Goal: Information Seeking & Learning: Compare options

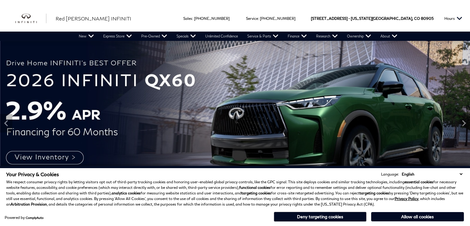
click at [460, 175] on select "English Spanish / Español English / United Kingdom Korean / 한국어 Vietnamese / Ti…" at bounding box center [432, 174] width 64 height 6
click at [460, 172] on select "English Spanish / Español English / United Kingdom Korean / 한국어 Vietnamese / Ti…" at bounding box center [432, 174] width 64 height 6
click at [463, 174] on select "English Spanish / Español English / United Kingdom Korean / 한국어 Vietnamese / Ti…" at bounding box center [432, 174] width 64 height 6
click at [345, 116] on img at bounding box center [235, 123] width 470 height 165
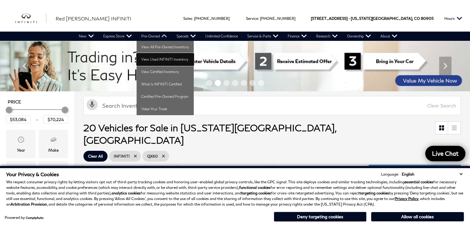
click at [159, 61] on link "View Used INFINITI Inventory" at bounding box center [165, 59] width 57 height 12
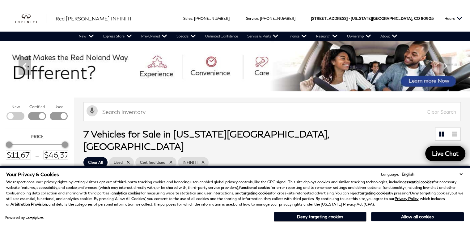
click at [334, 218] on button "Deny targeting cookies" at bounding box center [320, 217] width 93 height 10
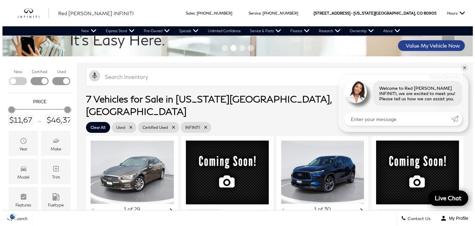
scroll to position [36, 0]
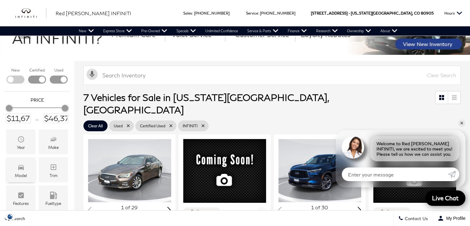
click at [31, 165] on div "Model" at bounding box center [20, 169] width 29 height 25
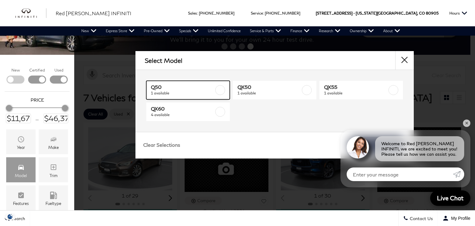
click at [225, 92] on link "Q50 1 available" at bounding box center [187, 90] width 83 height 19
type input "$11,678"
checkbox input "true"
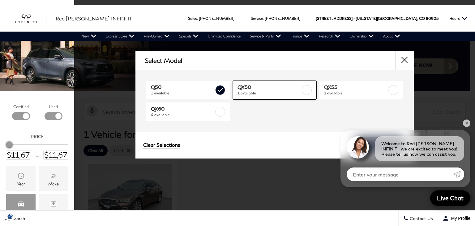
click at [305, 89] on label at bounding box center [307, 90] width 10 height 10
type input "$40,378"
checkbox input "true"
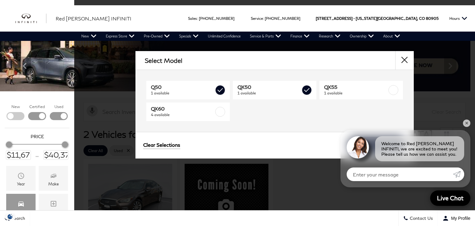
click at [177, 188] on div "Select Model Q50 1 available QX50 1 available QX55 1 available QX60 4 available…" at bounding box center [274, 113] width 401 height 226
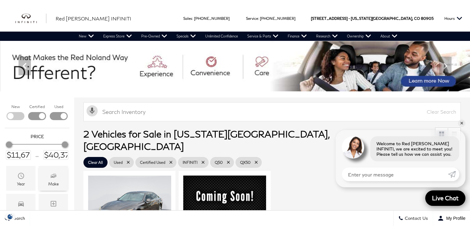
click at [50, 176] on icon "Make" at bounding box center [53, 175] width 7 height 7
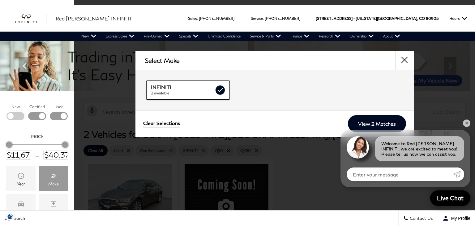
click at [224, 89] on label at bounding box center [220, 90] width 10 height 10
checkbox input "false"
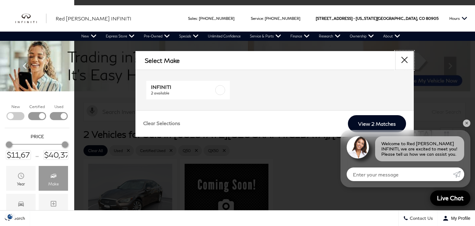
click at [404, 58] on button "close" at bounding box center [404, 60] width 19 height 19
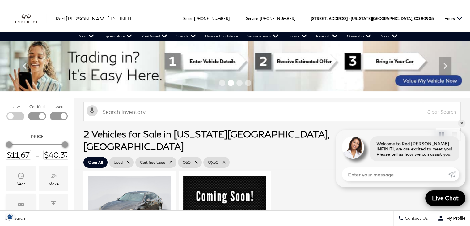
click at [22, 202] on icon "Model" at bounding box center [20, 203] width 7 height 7
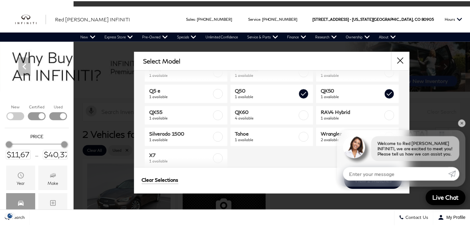
scroll to position [106, 0]
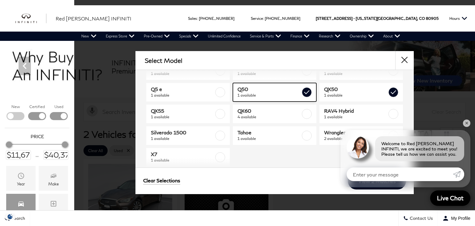
click at [302, 94] on label at bounding box center [307, 92] width 10 height 10
type input "$40,378"
checkbox input "false"
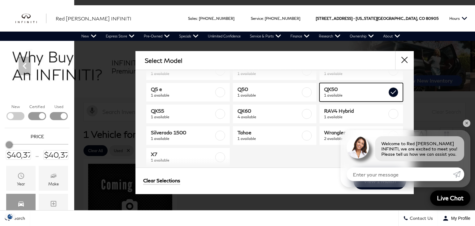
click at [388, 91] on label at bounding box center [393, 92] width 10 height 10
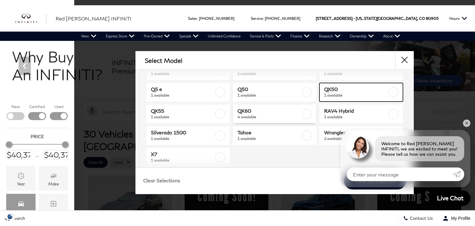
type input "$6,678"
type input "$50,678"
checkbox input "false"
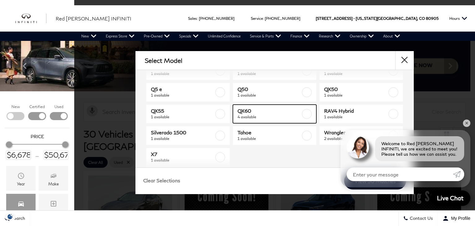
click at [302, 112] on label at bounding box center [307, 114] width 10 height 10
type input "$39,578"
type input "$46,378"
checkbox input "true"
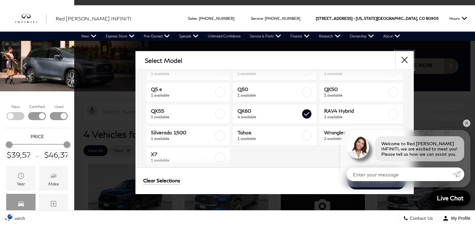
click at [404, 62] on button "close" at bounding box center [404, 60] width 19 height 19
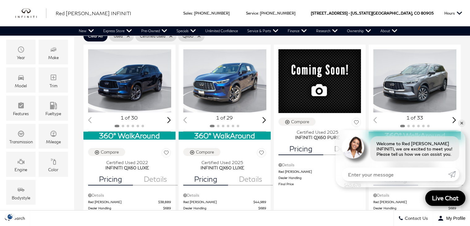
scroll to position [134, 0]
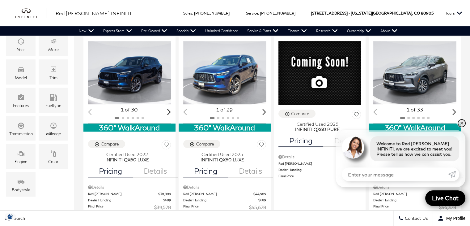
click at [462, 125] on link "✕" at bounding box center [461, 122] width 7 height 7
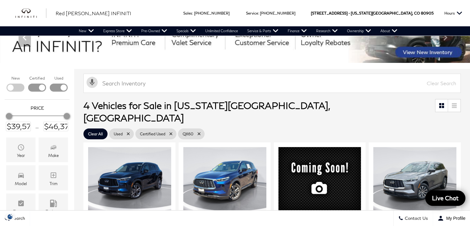
scroll to position [0, 0]
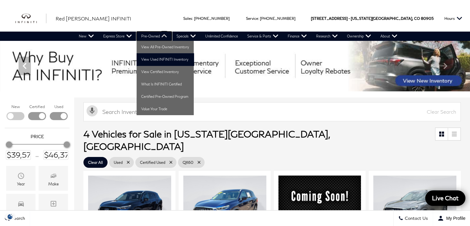
click at [156, 36] on link "Pre-Owned" at bounding box center [154, 36] width 35 height 9
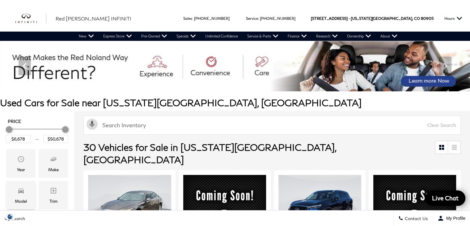
click at [21, 197] on span "Model" at bounding box center [20, 191] width 7 height 12
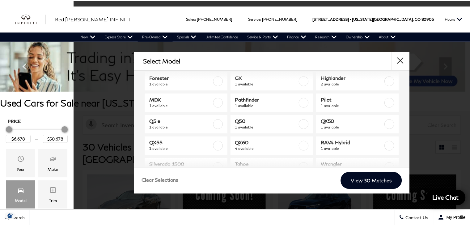
scroll to position [81, 0]
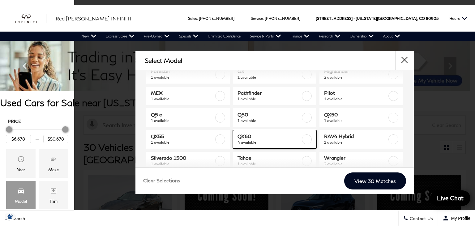
click at [302, 139] on label at bounding box center [307, 139] width 10 height 10
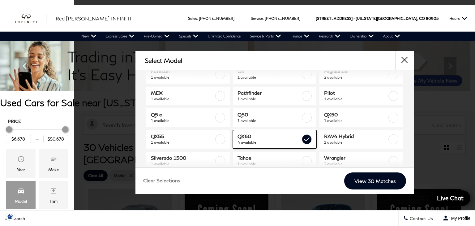
type input "$39,578"
type input "$46,378"
checkbox input "true"
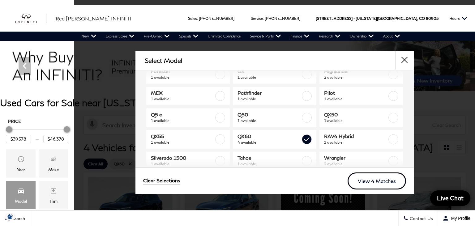
click at [363, 180] on link "View 4 Matches" at bounding box center [377, 180] width 58 height 17
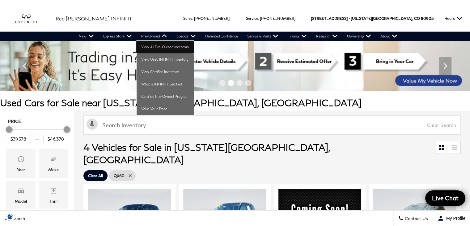
click at [158, 47] on link "View All Pre-Owned Inventory" at bounding box center [165, 47] width 57 height 12
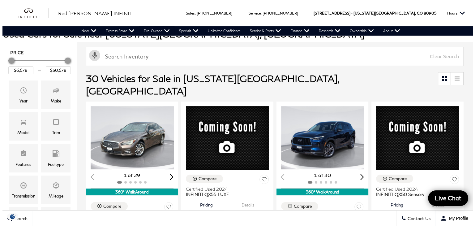
scroll to position [73, 0]
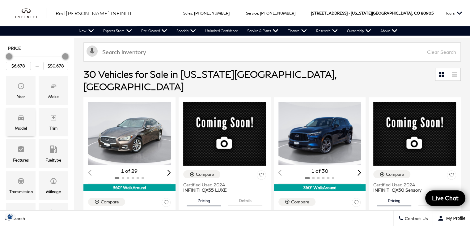
click at [28, 120] on div "Model" at bounding box center [20, 122] width 29 height 28
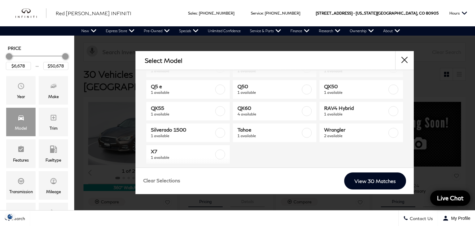
scroll to position [103, 0]
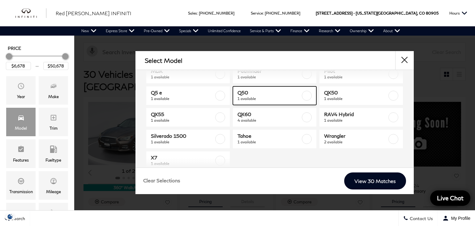
click at [302, 91] on div at bounding box center [307, 96] width 10 height 10
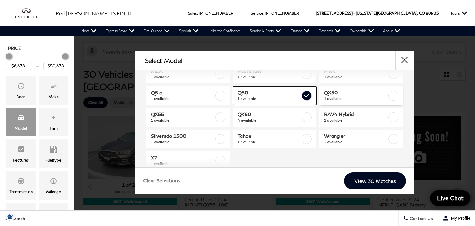
type input "$11,678"
checkbox input "true"
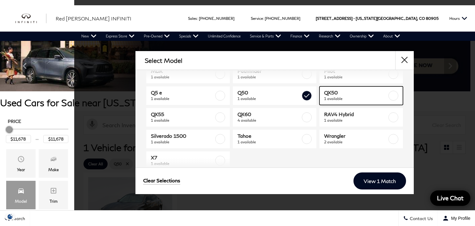
click at [388, 97] on label at bounding box center [393, 96] width 10 height 10
type input "$40,378"
checkbox input "true"
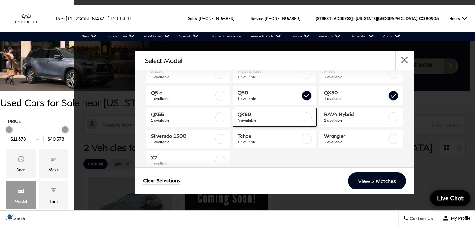
click at [309, 115] on link "QX60 4 available" at bounding box center [274, 117] width 83 height 19
type input "$46,378"
checkbox input "true"
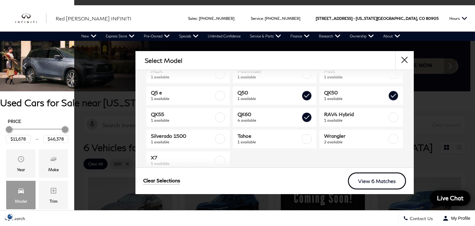
click at [370, 181] on link "View 6 Matches" at bounding box center [377, 180] width 58 height 17
